Goal: Check status: Check status

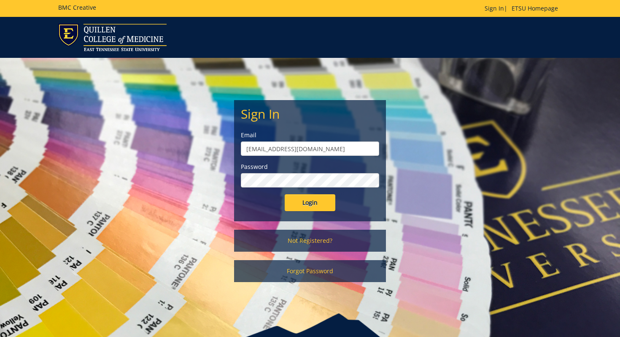
click at [285, 194] on input "Login" at bounding box center [310, 202] width 51 height 17
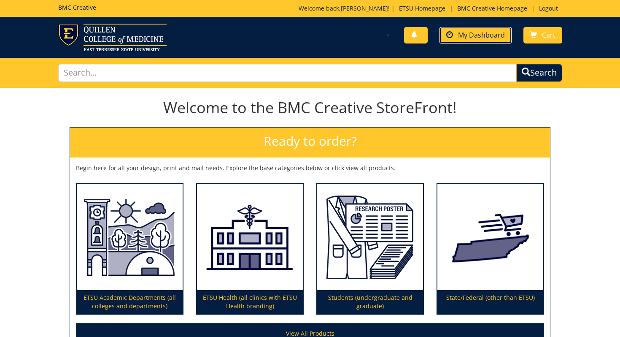
click at [462, 38] on span "My Dashboard" at bounding box center [481, 34] width 47 height 9
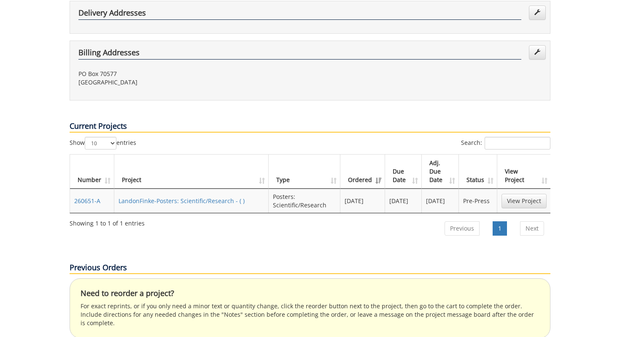
scroll to position [246, 0]
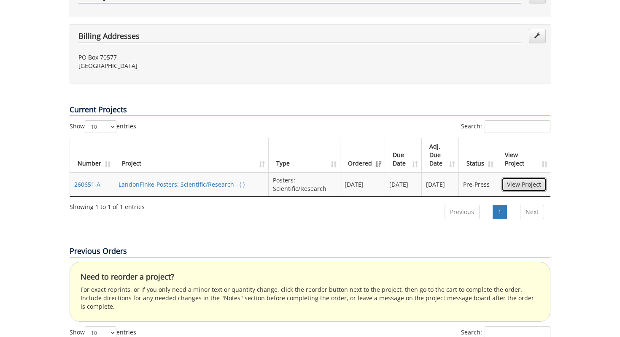
click at [507, 177] on link "View Project" at bounding box center [524, 184] width 45 height 14
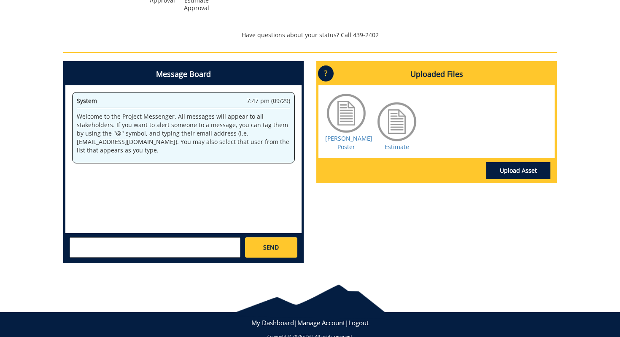
scroll to position [352, 0]
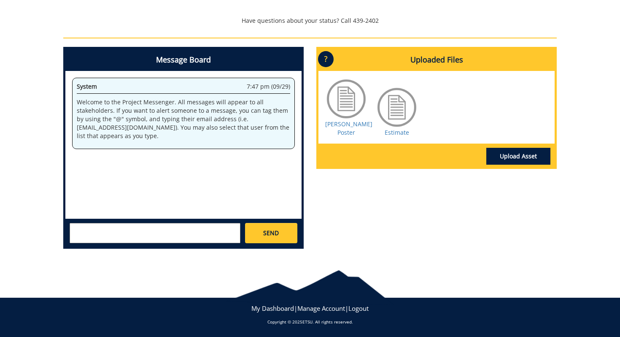
click at [227, 224] on textarea at bounding box center [155, 233] width 171 height 20
click at [200, 235] on textarea at bounding box center [155, 233] width 171 height 20
type textarea "H"
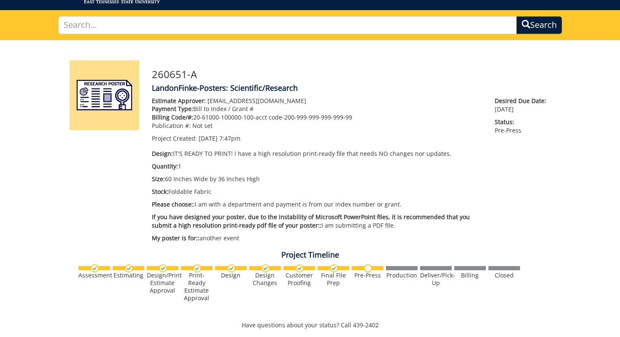
scroll to position [51, 0]
